Goal: Task Accomplishment & Management: Manage account settings

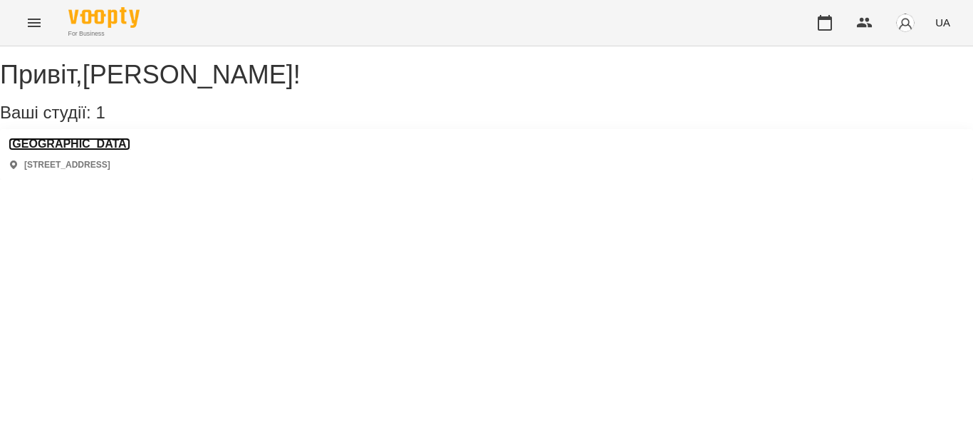
click at [78, 150] on h3 "[GEOGRAPHIC_DATA]" at bounding box center [70, 144] width 122 height 13
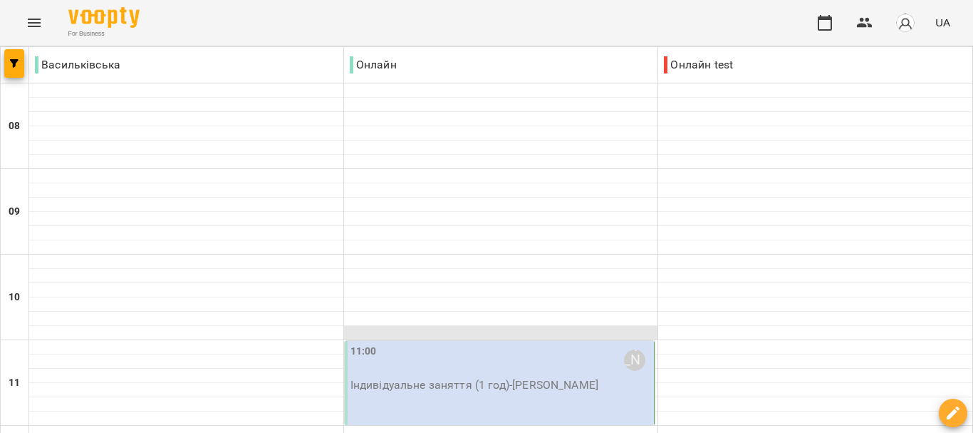
scroll to position [247, 0]
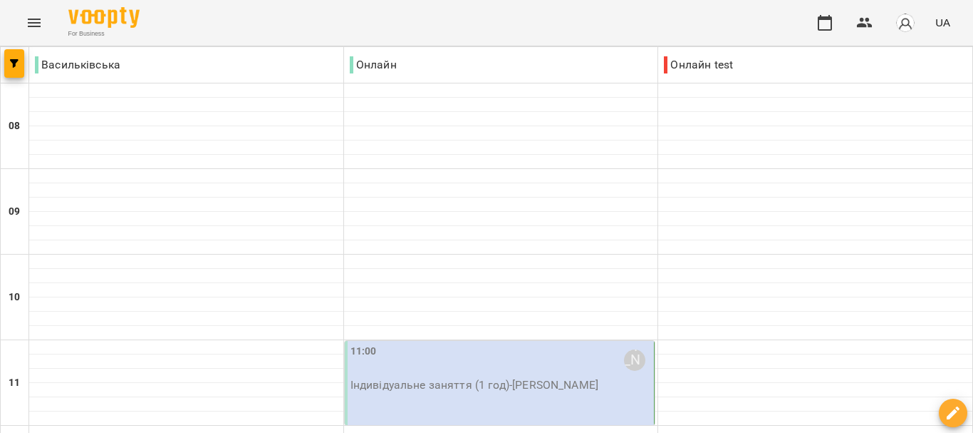
click at [433, 376] on p "Індивідуальне заняття (1 год) - [PERSON_NAME]" at bounding box center [501, 384] width 301 height 17
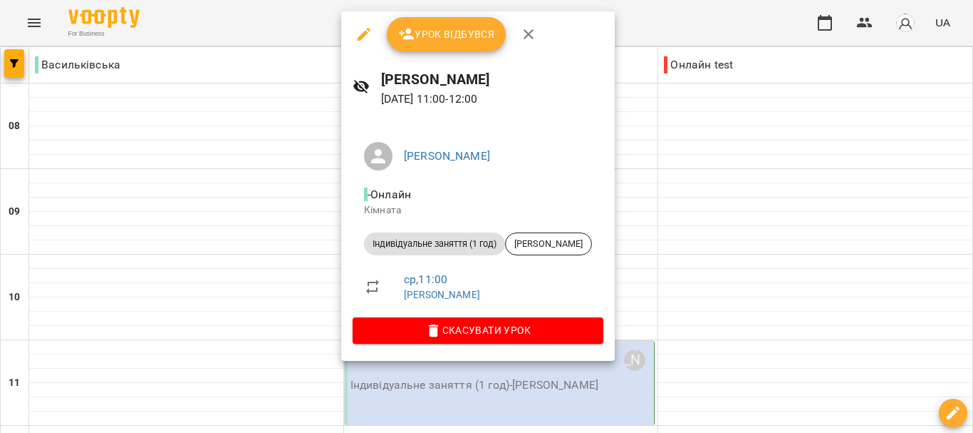
click at [429, 26] on span "Урок відбувся" at bounding box center [446, 34] width 97 height 17
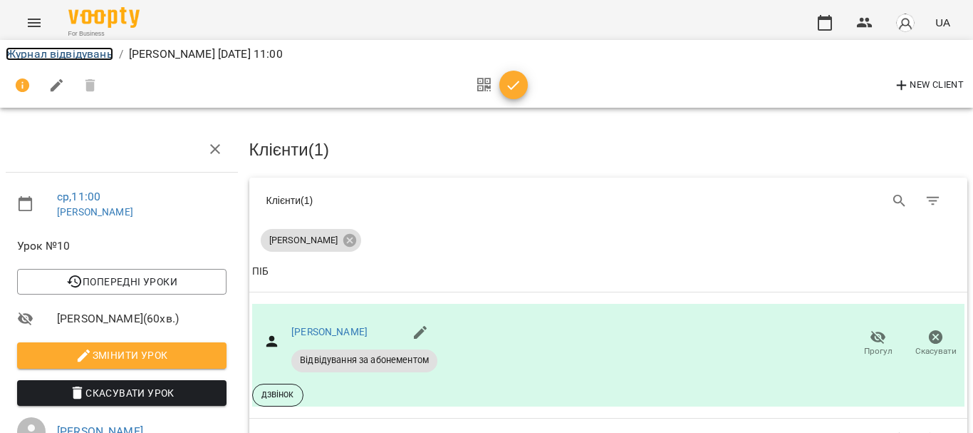
click at [50, 53] on link "Журнал відвідувань" at bounding box center [60, 54] width 108 height 14
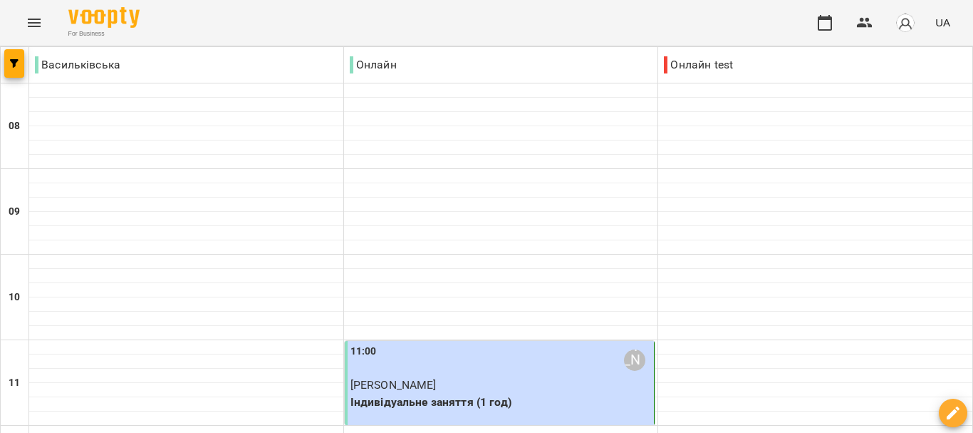
scroll to position [1028, 0]
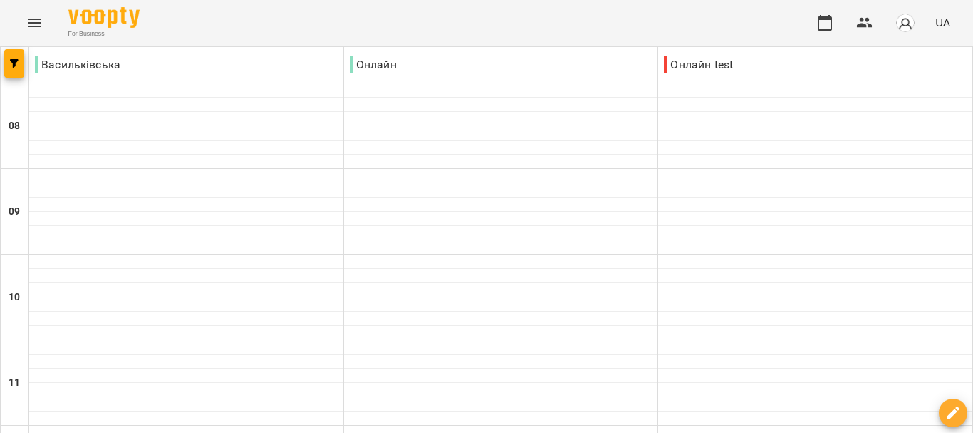
scroll to position [932, 0]
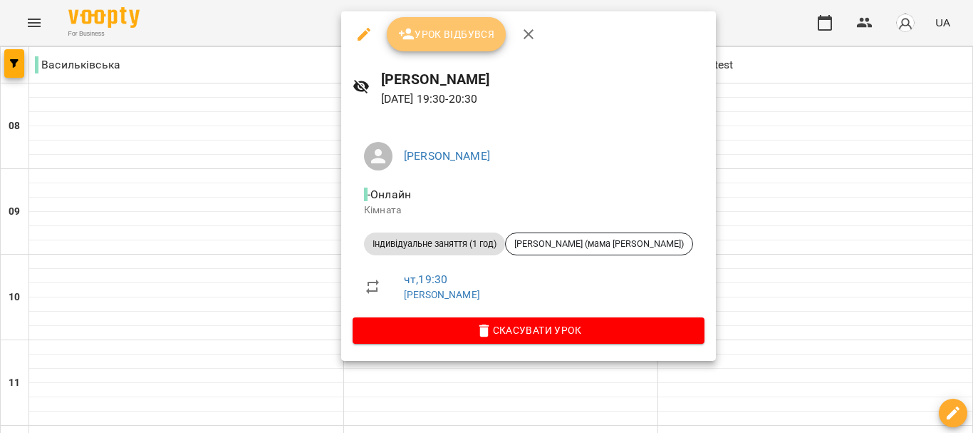
click at [428, 33] on span "Урок відбувся" at bounding box center [446, 34] width 97 height 17
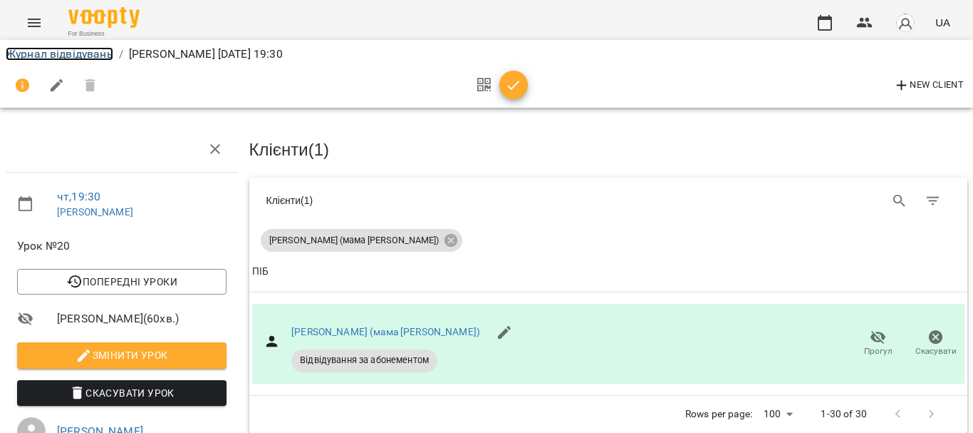
click at [93, 55] on link "Журнал відвідувань" at bounding box center [60, 54] width 108 height 14
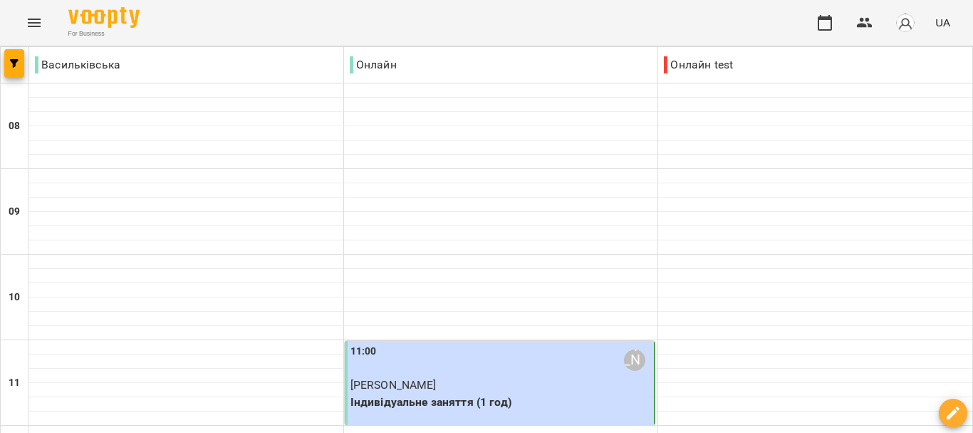
scroll to position [773, 0]
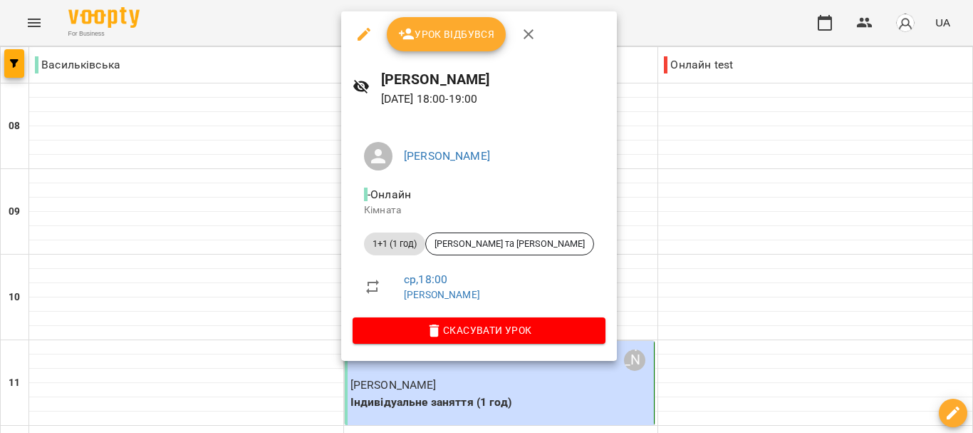
click at [354, 46] on button "button" at bounding box center [364, 34] width 34 height 34
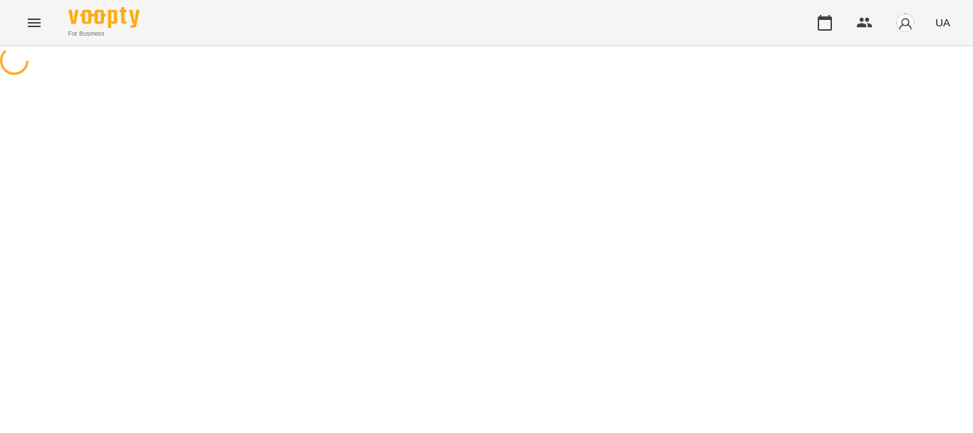
select select "**********"
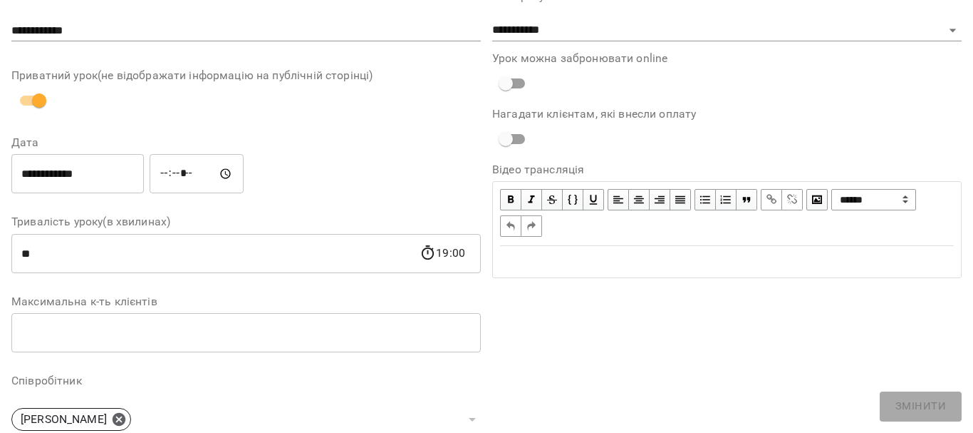
scroll to position [78, 0]
click at [85, 167] on input "**********" at bounding box center [77, 173] width 133 height 40
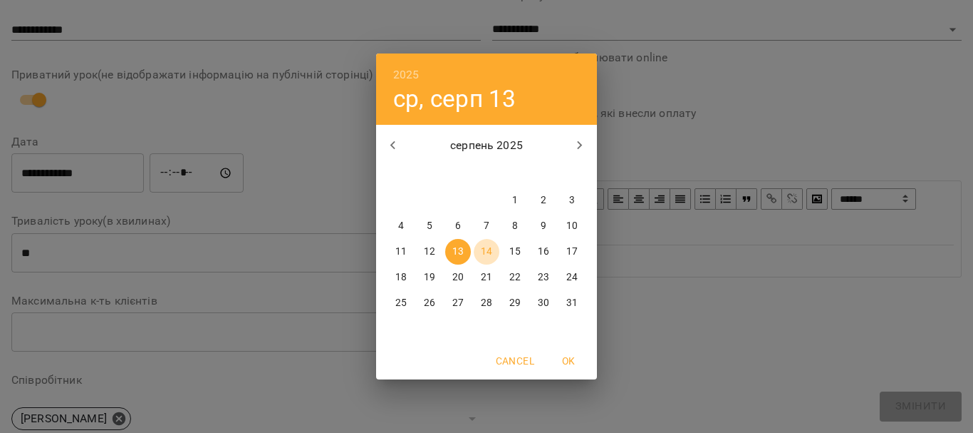
click at [496, 247] on span "14" at bounding box center [487, 251] width 26 height 14
type input "**********"
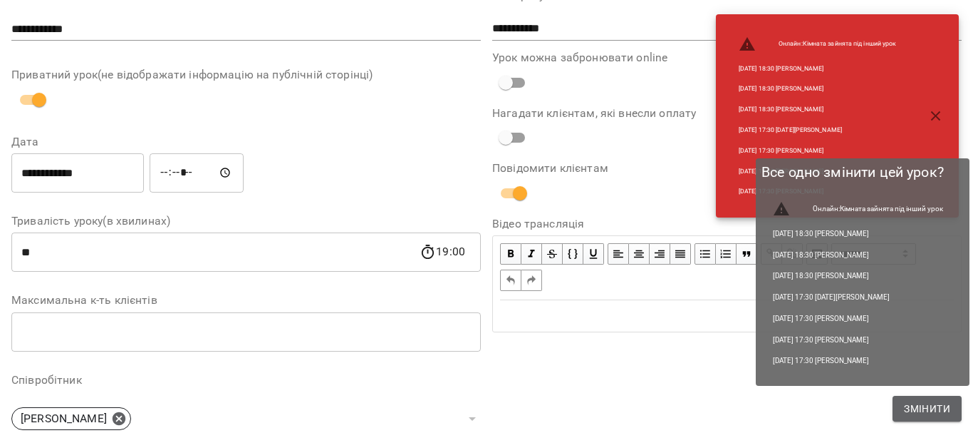
click at [926, 412] on span "Змінити" at bounding box center [927, 408] width 46 height 17
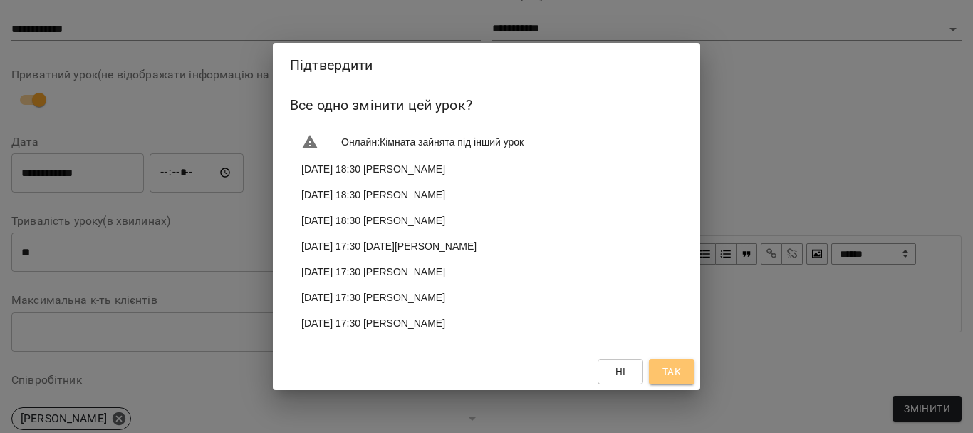
click at [673, 379] on span "Так" at bounding box center [672, 371] width 19 height 17
